Goal: Find specific page/section: Locate a particular part of the current website

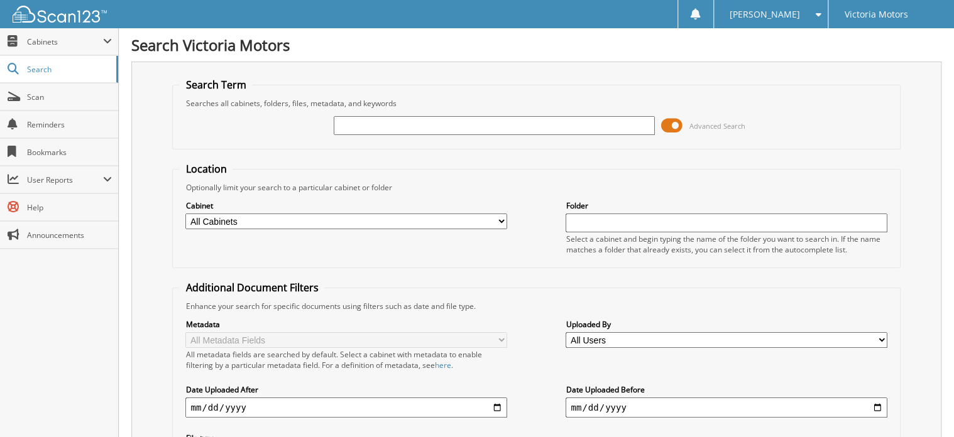
click at [384, 123] on input "text" at bounding box center [494, 125] width 321 height 19
type input "230866"
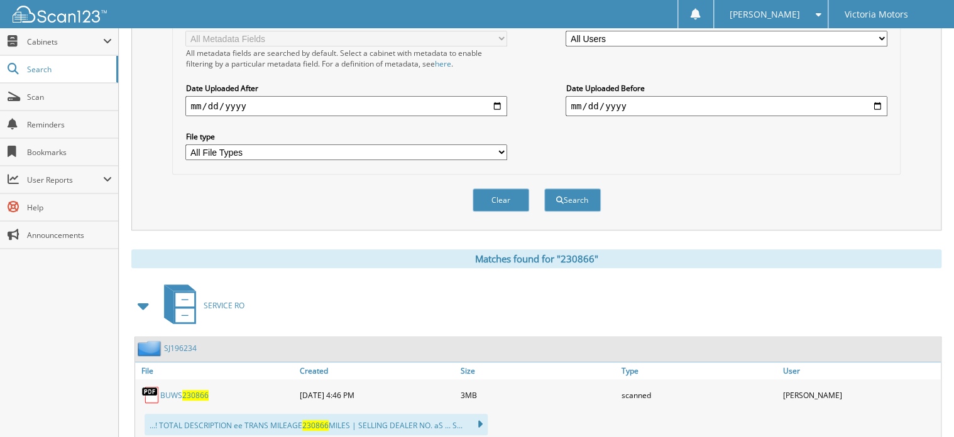
scroll to position [553, 0]
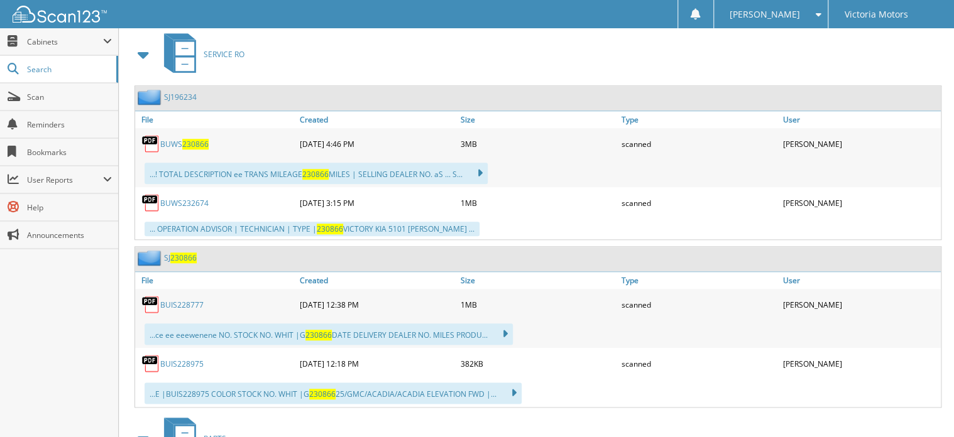
click at [199, 139] on span "230866" at bounding box center [195, 144] width 26 height 11
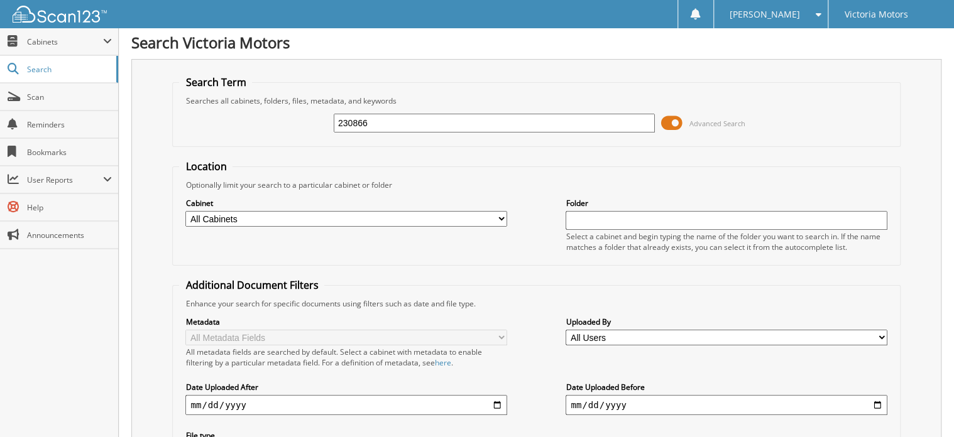
scroll to position [0, 0]
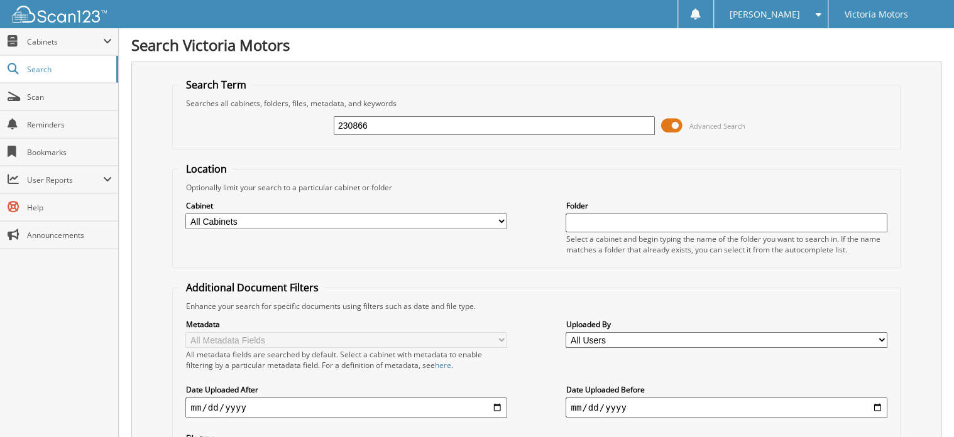
drag, startPoint x: 384, startPoint y: 124, endPoint x: 260, endPoint y: 138, distance: 125.2
click at [260, 138] on div "230866 Advanced Search" at bounding box center [536, 126] width 714 height 34
type input "232674"
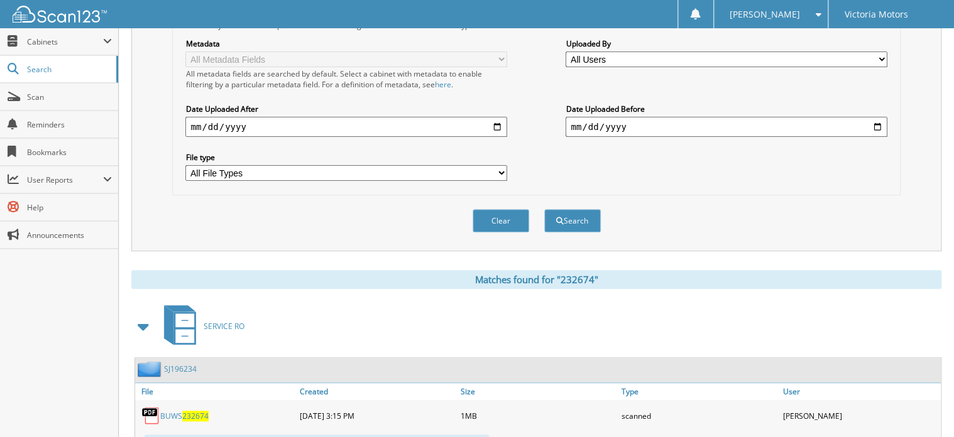
scroll to position [328, 0]
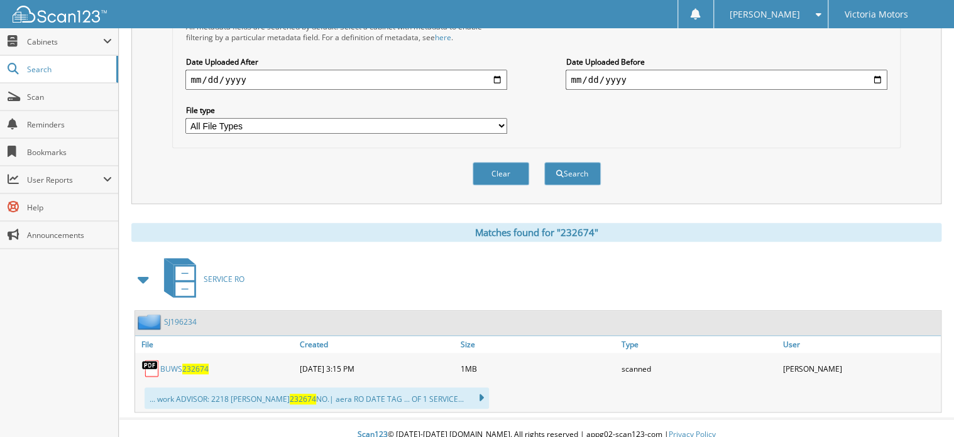
click at [196, 364] on span "232674" at bounding box center [195, 369] width 26 height 11
